Goal: Navigation & Orientation: Find specific page/section

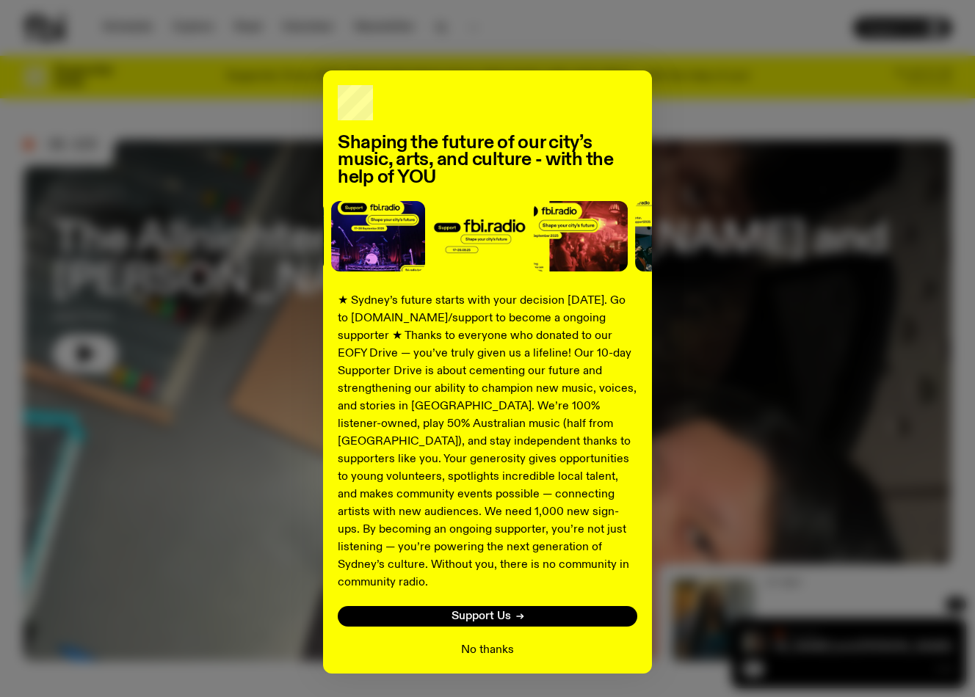
click at [493, 642] on button "No thanks" at bounding box center [487, 651] width 53 height 18
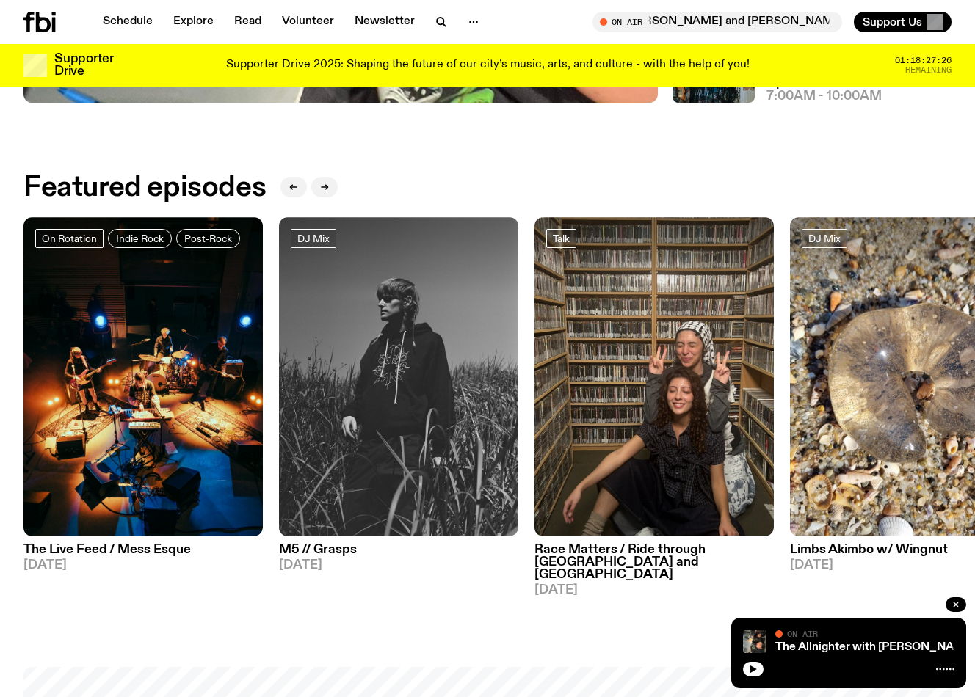
scroll to position [550, 0]
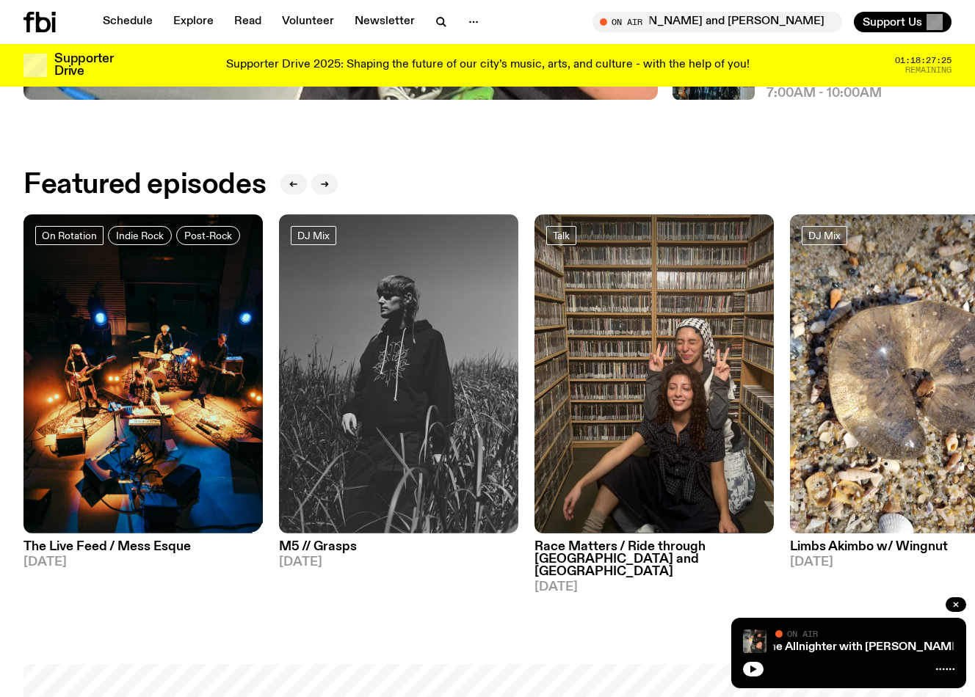
click at [132, 539] on link "The Live Feed / Mess Esque [DATE]" at bounding box center [142, 551] width 239 height 35
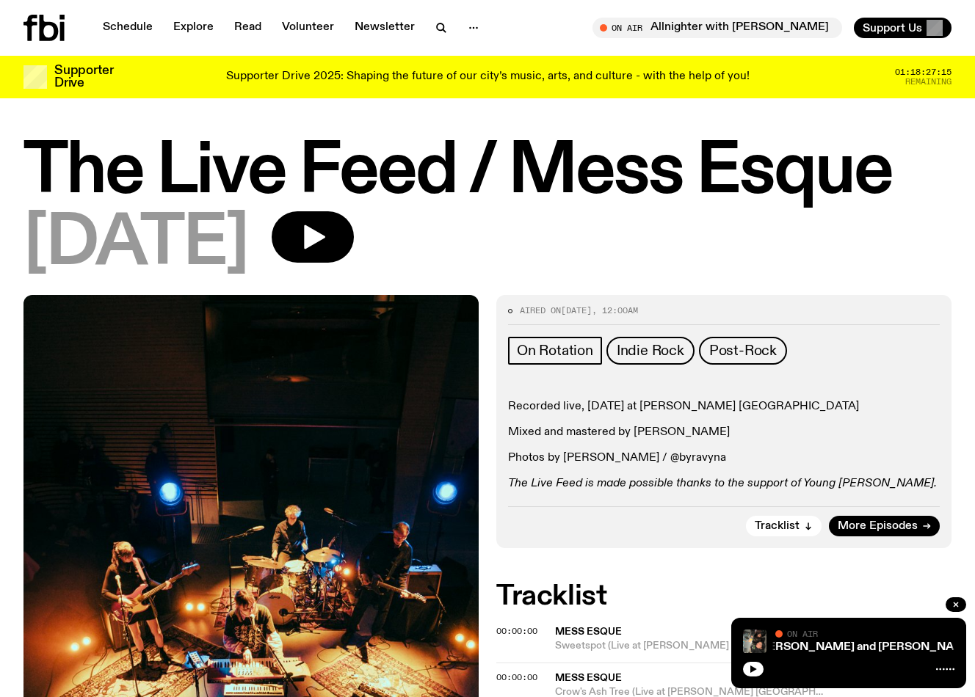
click at [736, 407] on p "Recorded live, [DATE] at [PERSON_NAME] [GEOGRAPHIC_DATA]" at bounding box center [724, 407] width 432 height 14
drag, startPoint x: 736, startPoint y: 407, endPoint x: 890, endPoint y: 407, distance: 154.1
click at [890, 407] on p "Recorded live, [DATE] at [PERSON_NAME] [GEOGRAPHIC_DATA]" at bounding box center [724, 407] width 432 height 14
copy p "[PERSON_NAME] [GEOGRAPHIC_DATA]"
click at [137, 31] on link "Schedule" at bounding box center [128, 28] width 68 height 21
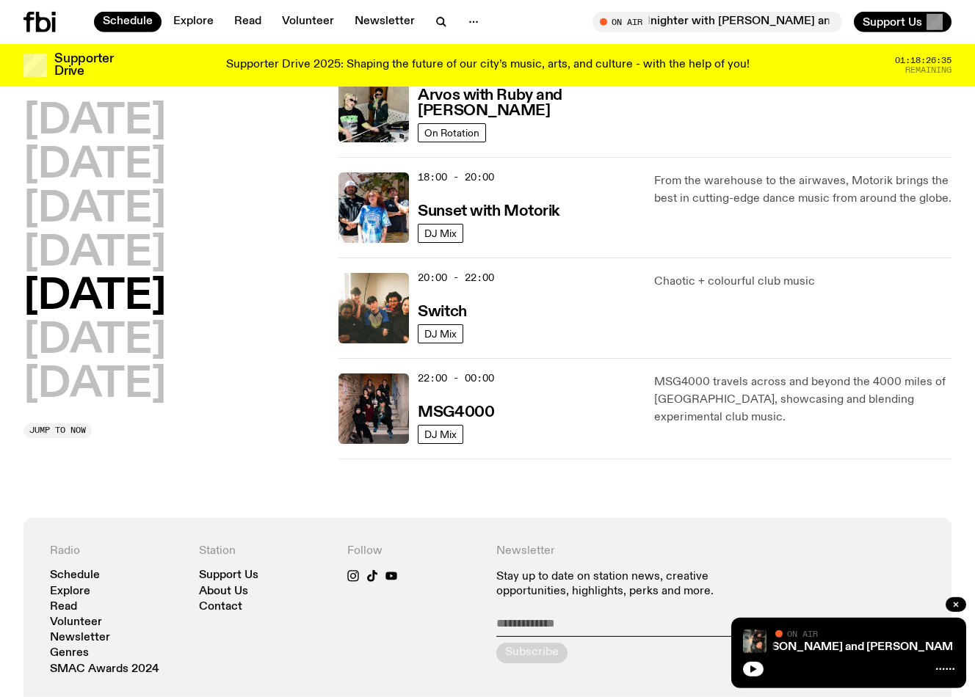
scroll to position [367, 0]
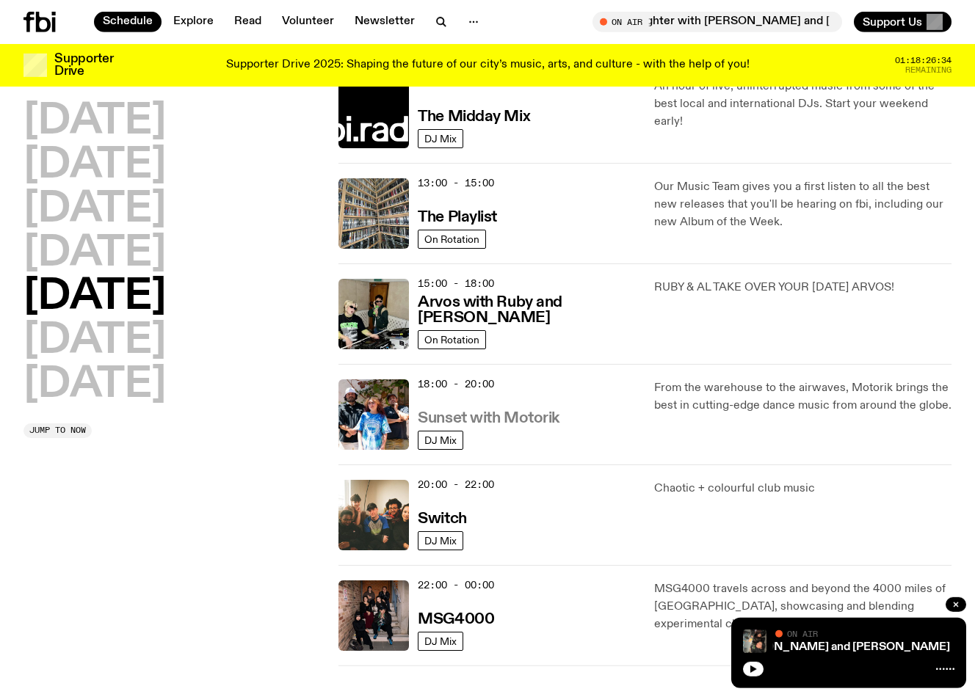
click at [519, 422] on h3 "Sunset with Motorik" at bounding box center [489, 418] width 142 height 15
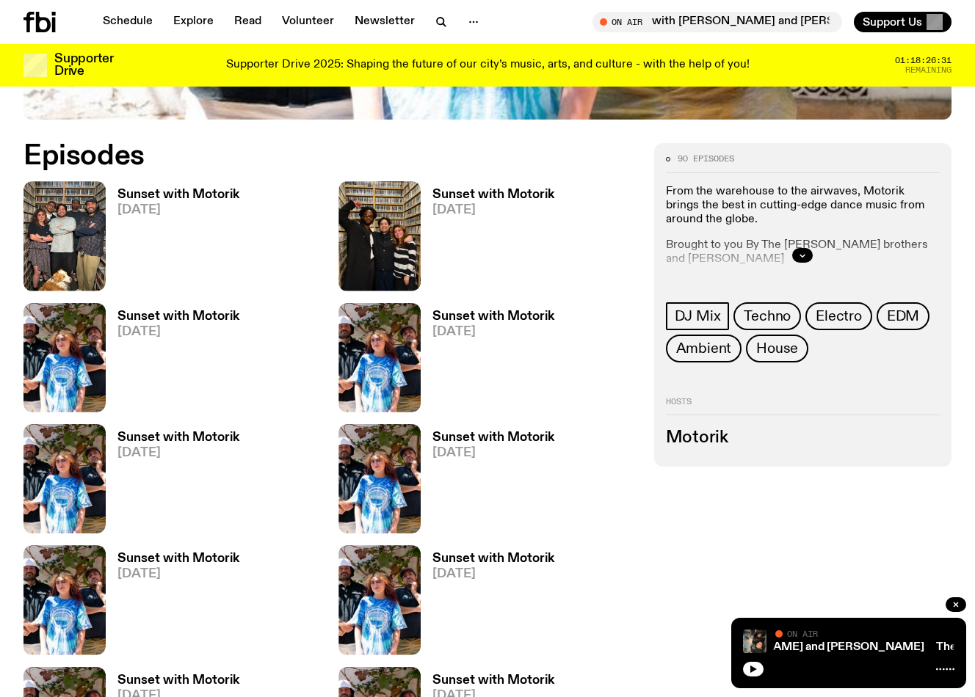
scroll to position [615, 0]
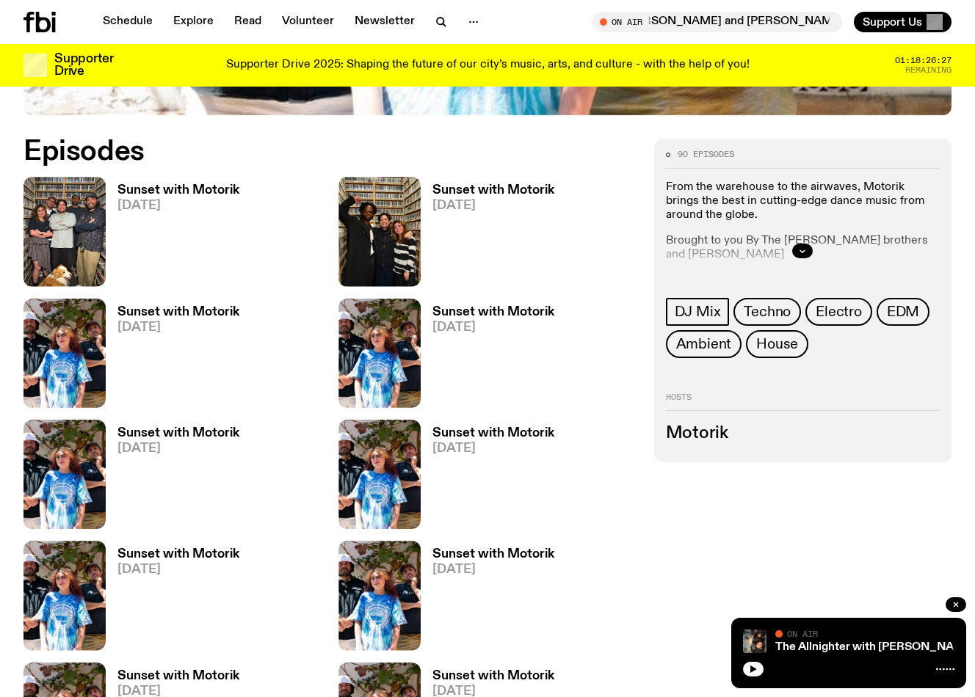
click at [215, 190] on h3 "Sunset with Motorik" at bounding box center [178, 190] width 122 height 12
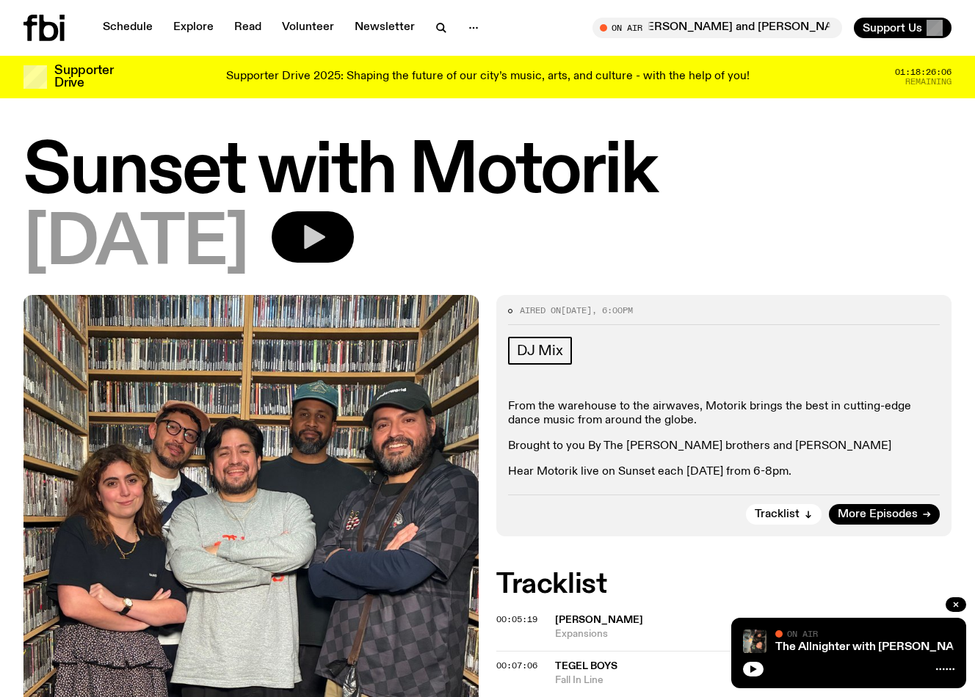
click at [327, 244] on icon "button" at bounding box center [312, 236] width 29 height 29
